Goal: Task Accomplishment & Management: Complete application form

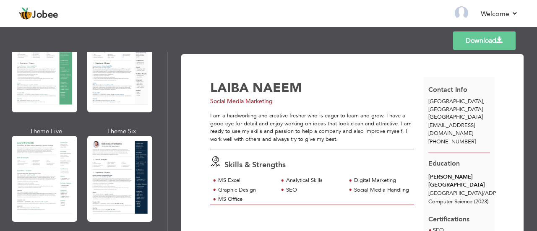
scroll to position [211, 0]
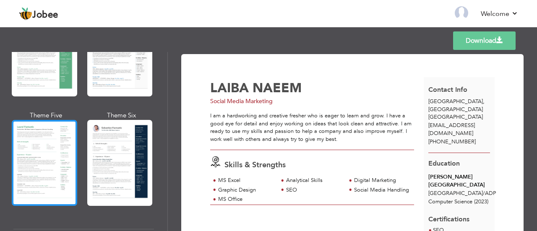
click at [42, 150] on div at bounding box center [44, 163] width 65 height 86
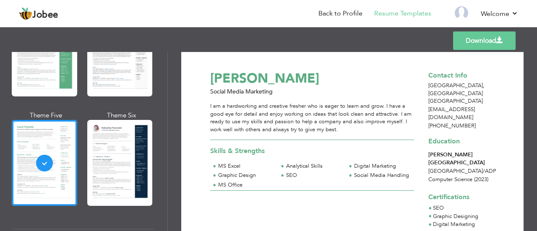
scroll to position [0, 0]
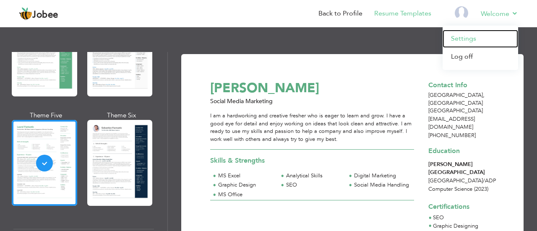
click at [463, 35] on link "Settings" at bounding box center [481, 39] width 76 height 18
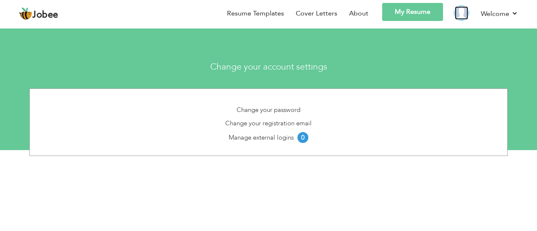
click at [461, 13] on img at bounding box center [461, 12] width 13 height 13
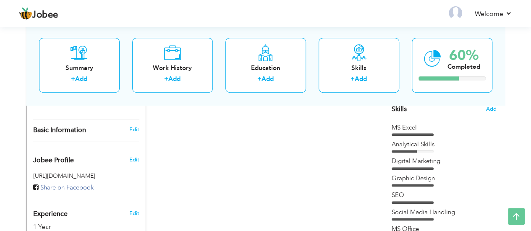
scroll to position [220, 0]
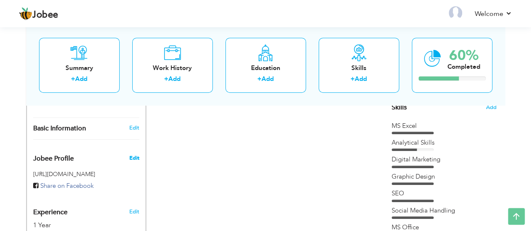
click at [131, 154] on span "Edit" at bounding box center [134, 158] width 10 height 8
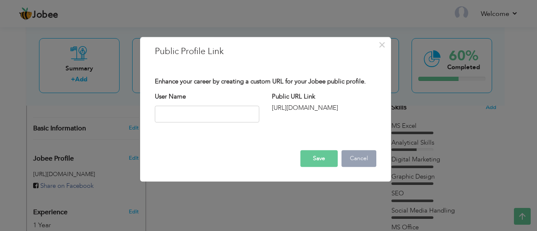
click at [364, 159] on button "Cancel" at bounding box center [358, 158] width 35 height 17
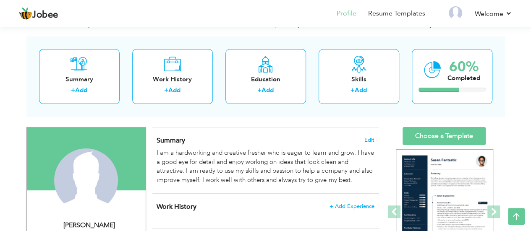
scroll to position [0, 0]
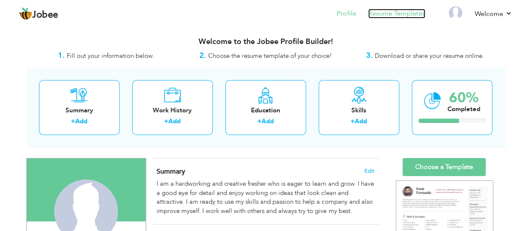
click at [404, 13] on link "Resume Templates" at bounding box center [396, 14] width 57 height 10
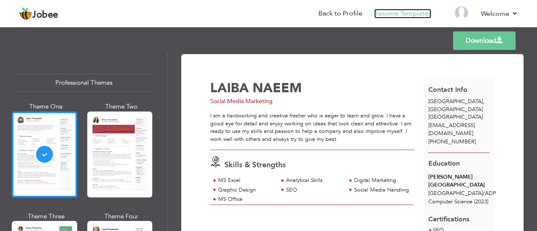
click at [383, 12] on link "Resume Templates" at bounding box center [402, 14] width 57 height 10
click at [330, 11] on link "Back to Profile" at bounding box center [340, 14] width 44 height 10
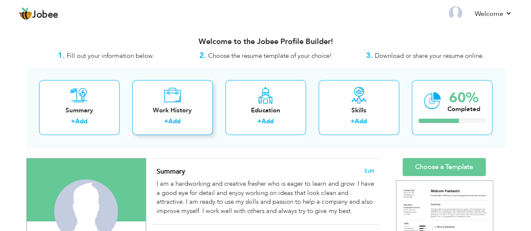
click at [174, 107] on div "Work History" at bounding box center [172, 110] width 67 height 9
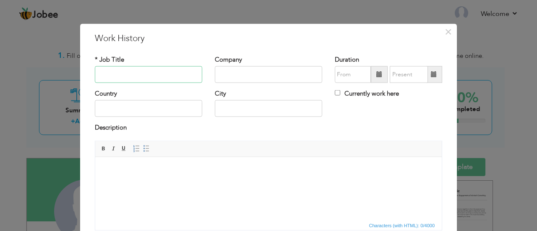
click at [133, 76] on input "text" at bounding box center [148, 74] width 107 height 17
type input "Social Media Marketing"
click at [231, 72] on input "text" at bounding box center [268, 74] width 107 height 17
click at [137, 108] on input "text" at bounding box center [148, 108] width 107 height 17
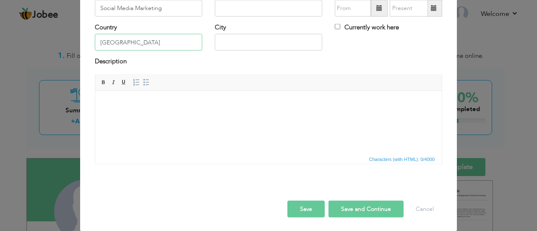
type input "[GEOGRAPHIC_DATA]"
click at [263, 42] on input "text" at bounding box center [268, 42] width 107 height 17
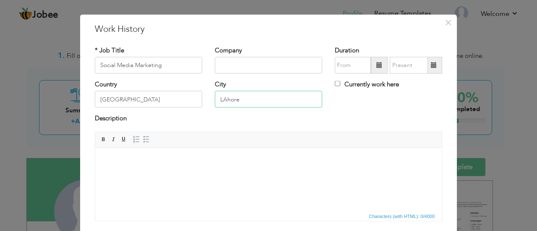
scroll to position [0, 0]
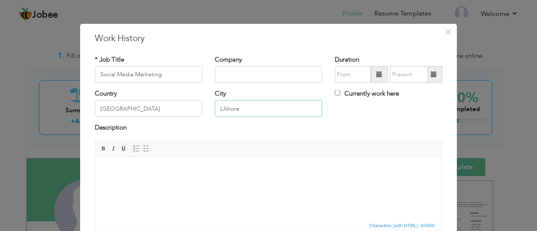
type input "LAhore"
click at [335, 89] on label "Currently work here" at bounding box center [367, 93] width 64 height 9
click at [335, 90] on input "Currently work here" at bounding box center [337, 92] width 5 height 5
checkbox input "true"
click at [265, 75] on input "text" at bounding box center [268, 74] width 107 height 17
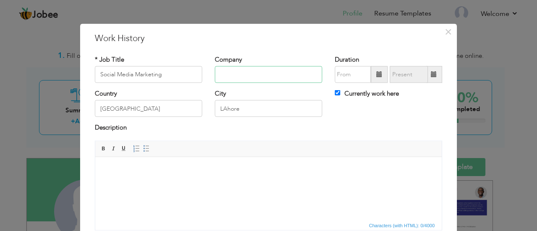
click at [231, 74] on input "text" at bounding box center [268, 74] width 107 height 17
paste input "Deal n shop"
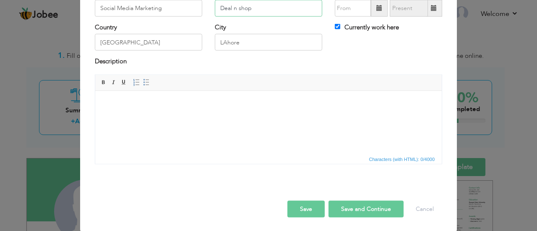
type input "Deal n shop"
click at [352, 206] on button "Save and Continue" at bounding box center [365, 208] width 75 height 17
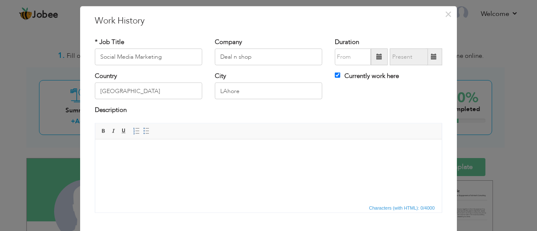
scroll to position [17, 0]
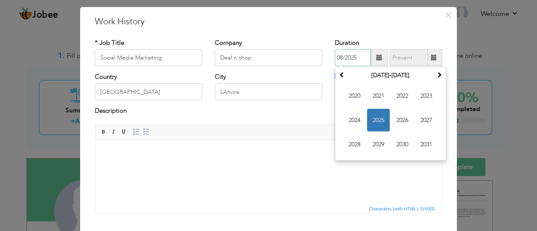
click at [344, 59] on input "08/2025" at bounding box center [353, 57] width 36 height 17
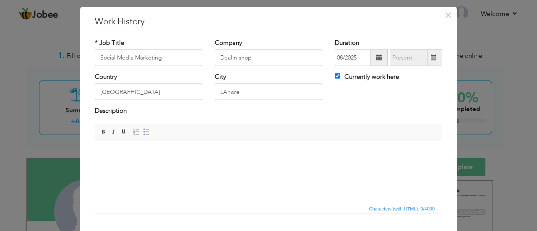
click at [378, 61] on span at bounding box center [379, 57] width 17 height 17
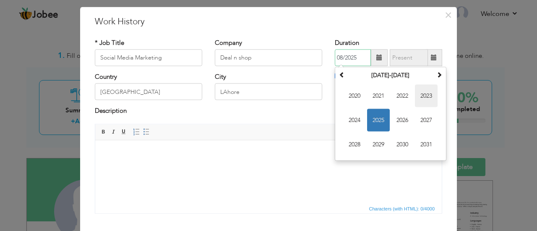
click at [424, 95] on span "2023" at bounding box center [426, 96] width 23 height 23
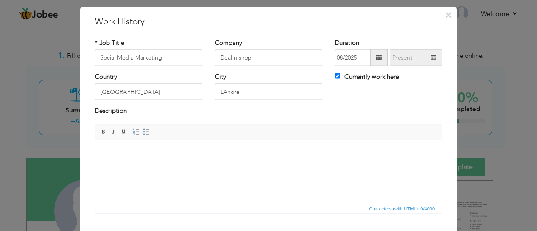
click at [310, 166] on html at bounding box center [268, 153] width 346 height 26
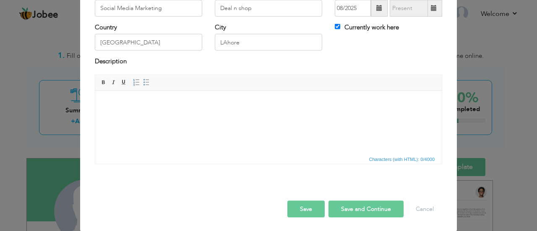
click at [348, 204] on button "Save and Continue" at bounding box center [365, 208] width 75 height 17
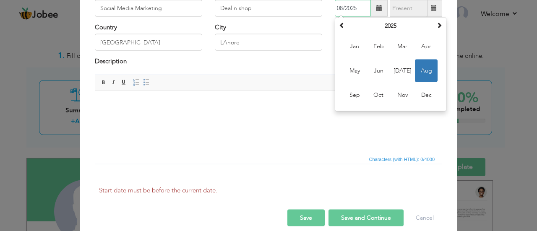
scroll to position [66, 0]
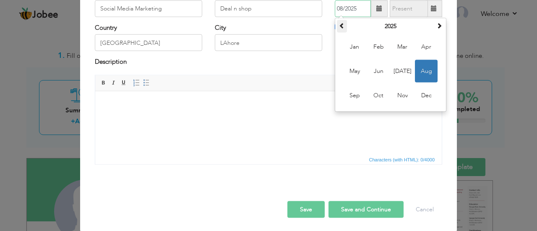
click at [339, 24] on span at bounding box center [342, 26] width 6 height 6
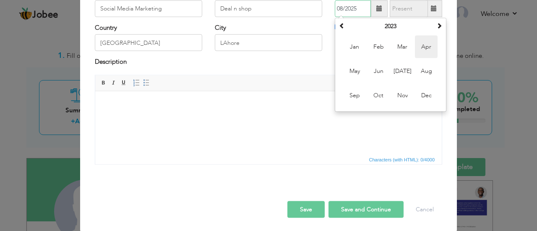
click at [420, 46] on span "Apr" at bounding box center [426, 47] width 23 height 23
type input "04/2023"
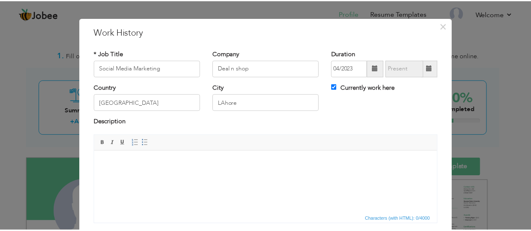
scroll to position [66, 0]
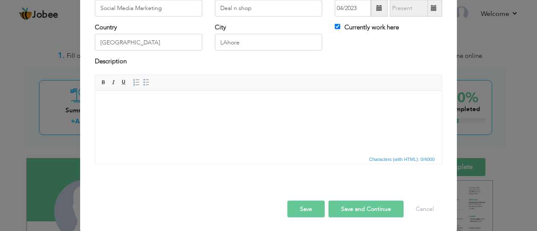
click at [347, 208] on button "Save and Continue" at bounding box center [365, 208] width 75 height 17
checkbox input "false"
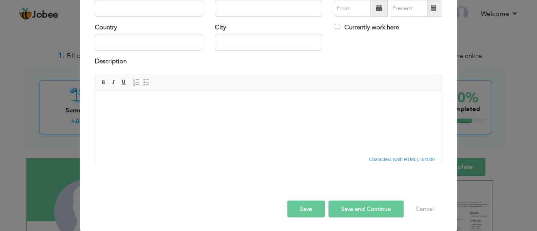
click at [479, 56] on div "× Work History * Job Title Company Duration Currently work here Country" at bounding box center [268, 115] width 537 height 231
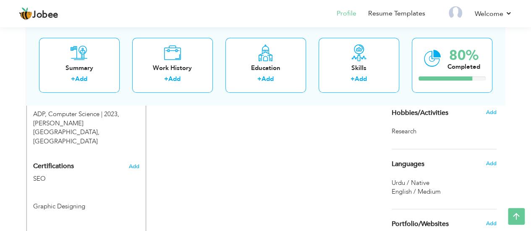
scroll to position [372, 0]
click at [458, 11] on img at bounding box center [454, 12] width 13 height 13
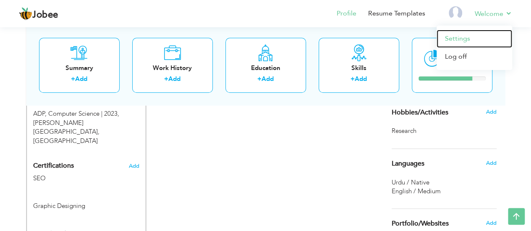
click at [457, 40] on link "Settings" at bounding box center [474, 39] width 76 height 18
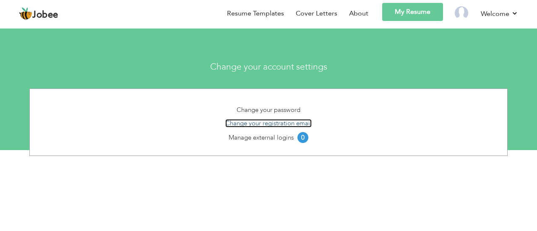
click at [266, 123] on link "Change your registration email" at bounding box center [268, 123] width 86 height 8
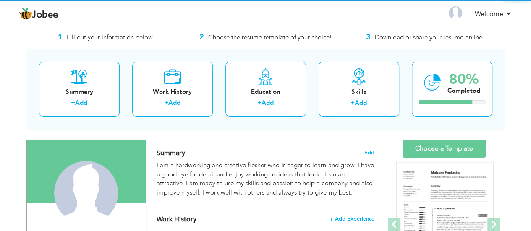
scroll to position [19, 0]
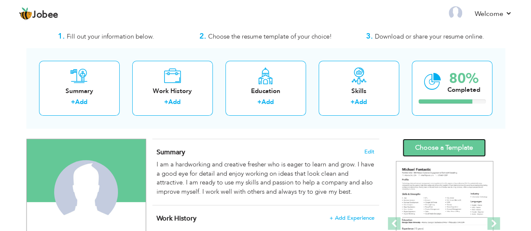
click at [407, 143] on link "Choose a Template" at bounding box center [443, 148] width 83 height 18
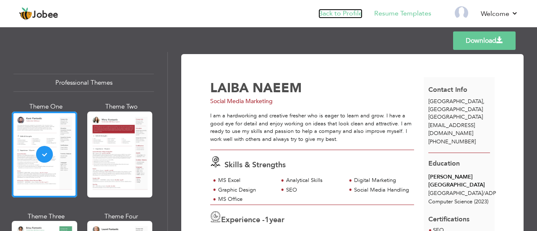
click at [348, 12] on link "Back to Profile" at bounding box center [340, 14] width 44 height 10
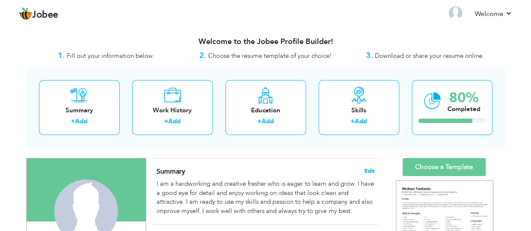
click at [366, 170] on span "Edit" at bounding box center [369, 171] width 10 height 6
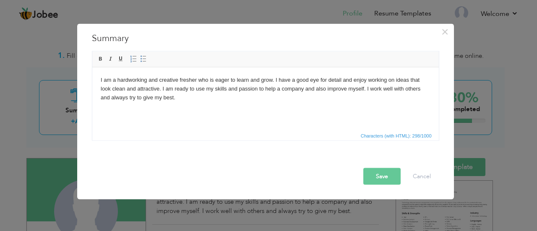
click at [196, 79] on body "I am a hardworking and creative fresher who is eager to learn and grow. I have …" at bounding box center [265, 89] width 330 height 26
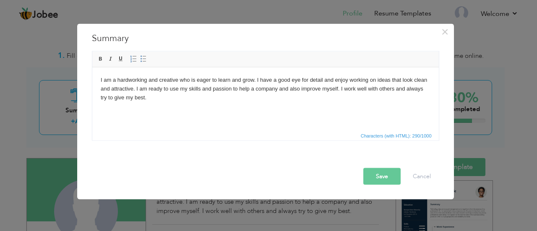
click at [384, 175] on button "Save" at bounding box center [381, 176] width 37 height 17
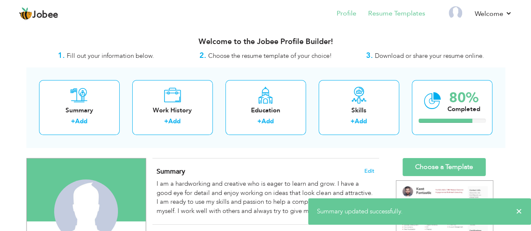
click at [400, 20] on li "Resume Templates" at bounding box center [390, 14] width 69 height 23
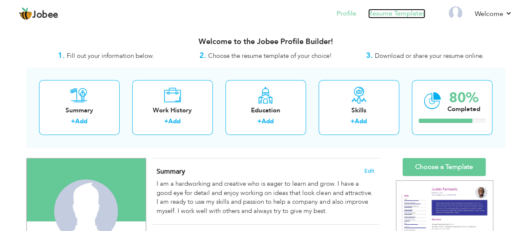
click at [384, 15] on link "Resume Templates" at bounding box center [396, 14] width 57 height 10
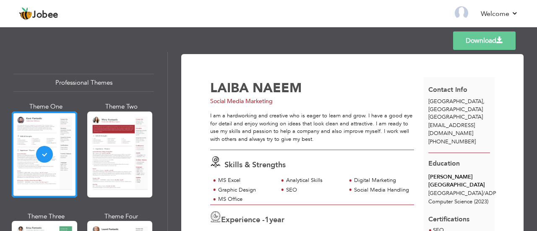
click at [515, 65] on div "Download [PERSON_NAME] Social Media Marketing Skills & Strengths MS Excel SEO 1" at bounding box center [352, 195] width 342 height 282
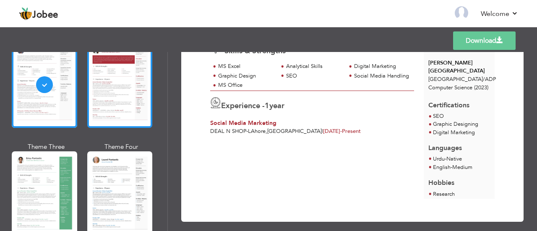
scroll to position [73, 0]
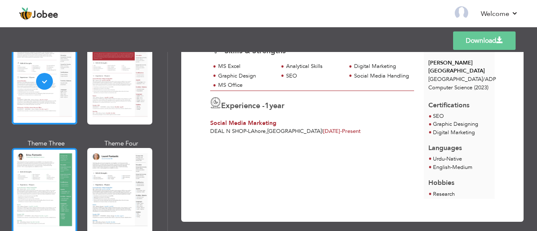
click at [29, 181] on div at bounding box center [44, 191] width 65 height 86
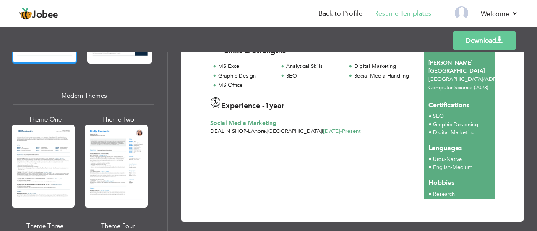
scroll to position [365, 0]
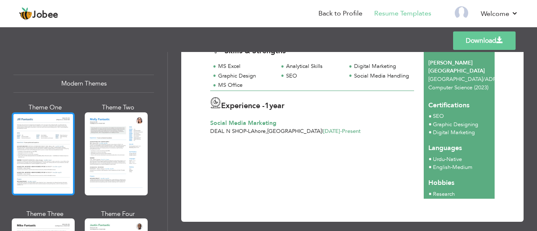
click at [53, 135] on div at bounding box center [43, 153] width 63 height 83
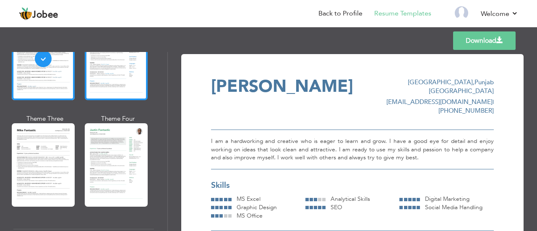
scroll to position [460, 0]
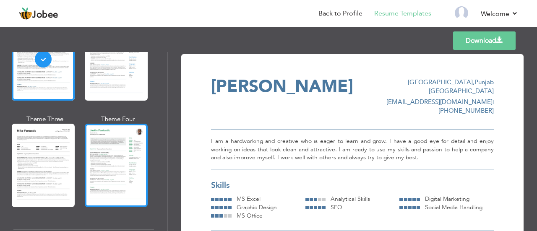
click at [128, 162] on div at bounding box center [116, 165] width 63 height 83
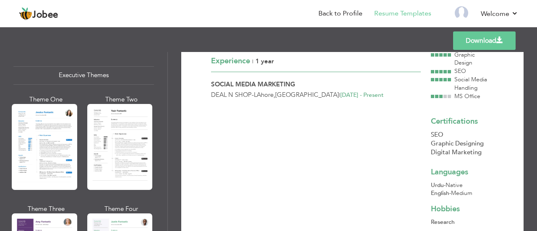
scroll to position [623, 0]
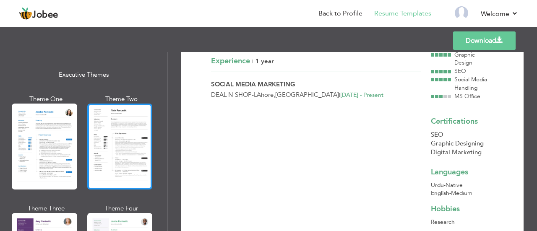
click at [107, 156] on div at bounding box center [119, 147] width 65 height 86
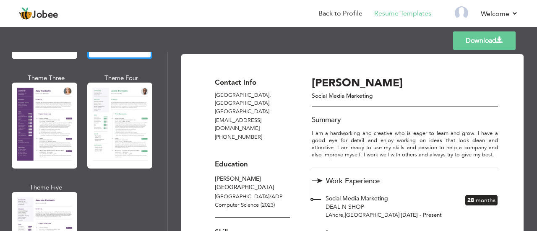
scroll to position [755, 0]
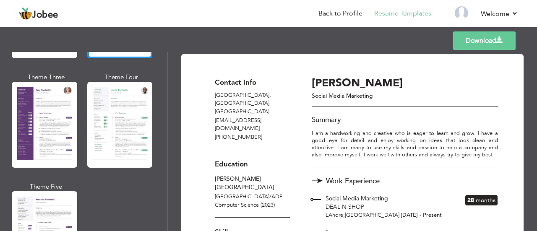
click at [105, 131] on div at bounding box center [119, 125] width 65 height 86
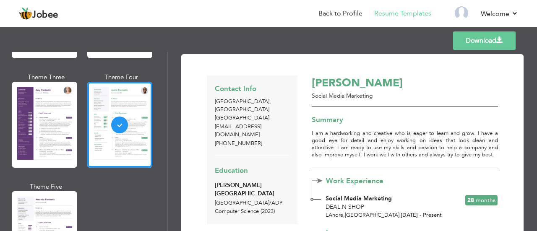
scroll to position [0, 0]
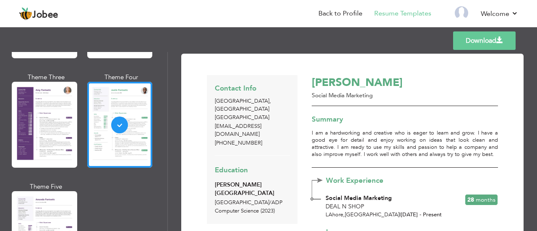
click at [478, 40] on link "Download" at bounding box center [484, 40] width 62 height 18
click at [467, 47] on link "Download" at bounding box center [484, 40] width 62 height 18
